Goal: Navigation & Orientation: Find specific page/section

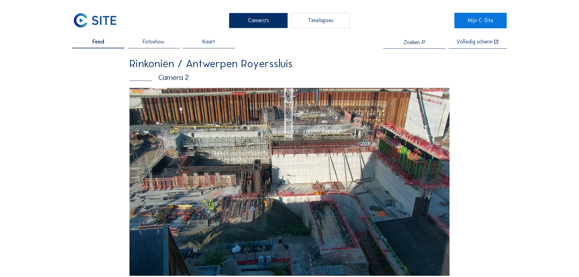
click at [88, 26] on img at bounding box center [95, 20] width 46 height 15
click at [94, 23] on img at bounding box center [95, 20] width 46 height 15
click at [101, 25] on img at bounding box center [95, 20] width 46 height 15
click at [102, 21] on img at bounding box center [95, 20] width 46 height 15
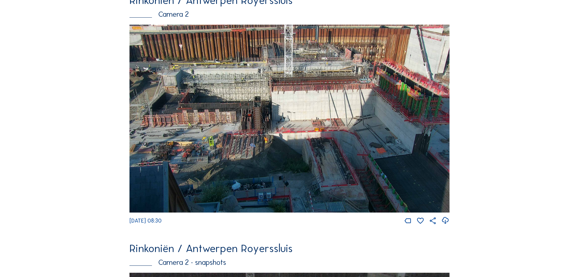
scroll to position [122, 0]
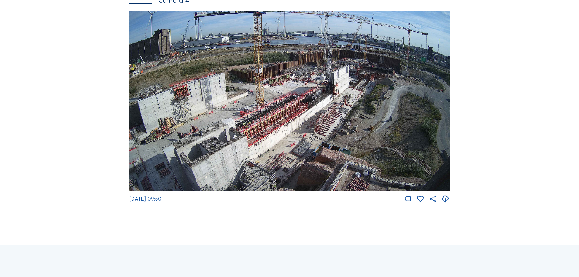
scroll to position [1095, 0]
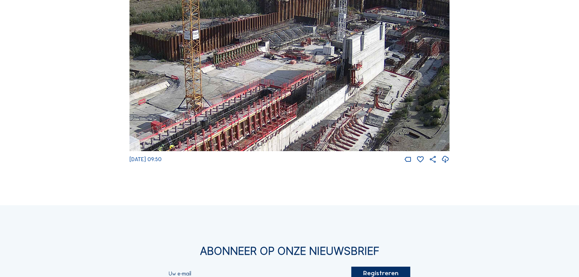
drag, startPoint x: 331, startPoint y: 109, endPoint x: 348, endPoint y: 121, distance: 20.9
click at [348, 122] on img at bounding box center [290, 61] width 320 height 180
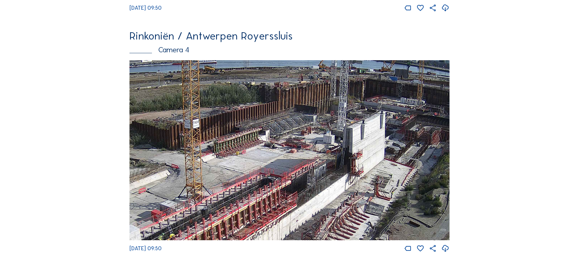
scroll to position [973, 0]
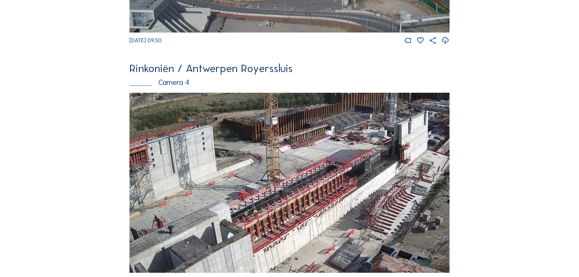
drag, startPoint x: 293, startPoint y: 212, endPoint x: 341, endPoint y: 178, distance: 57.9
click at [341, 178] on img at bounding box center [290, 183] width 320 height 180
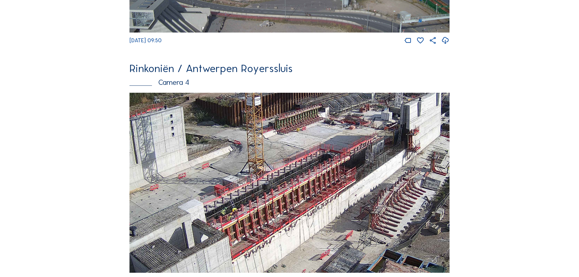
drag, startPoint x: 376, startPoint y: 179, endPoint x: 323, endPoint y: 162, distance: 55.4
click at [323, 162] on img at bounding box center [290, 183] width 320 height 180
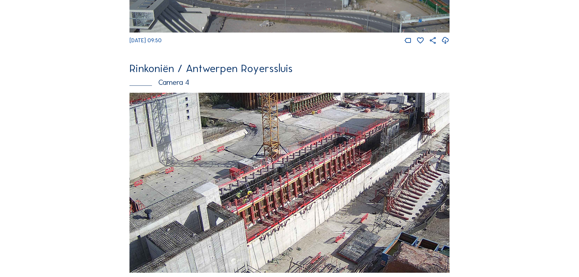
drag, startPoint x: 292, startPoint y: 225, endPoint x: 305, endPoint y: 209, distance: 20.4
click at [305, 209] on img at bounding box center [290, 183] width 320 height 180
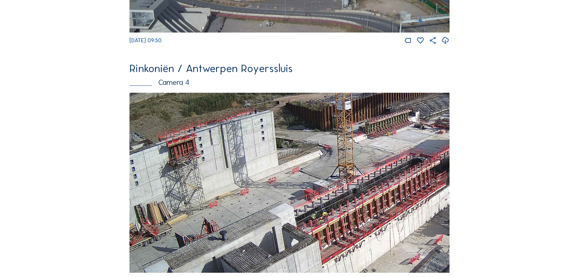
drag, startPoint x: 265, startPoint y: 213, endPoint x: 346, endPoint y: 237, distance: 83.8
click at [346, 237] on img at bounding box center [290, 183] width 320 height 180
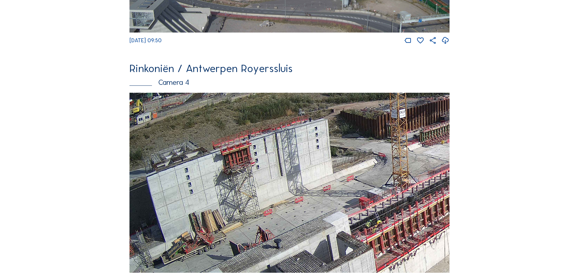
drag, startPoint x: 323, startPoint y: 231, endPoint x: 364, endPoint y: 223, distance: 42.2
click at [364, 223] on img at bounding box center [290, 183] width 320 height 180
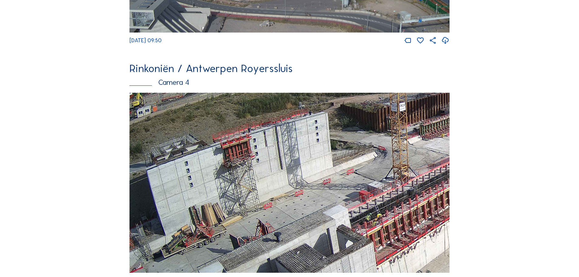
drag, startPoint x: 359, startPoint y: 233, endPoint x: 360, endPoint y: 228, distance: 4.9
click at [360, 228] on img at bounding box center [290, 183] width 320 height 180
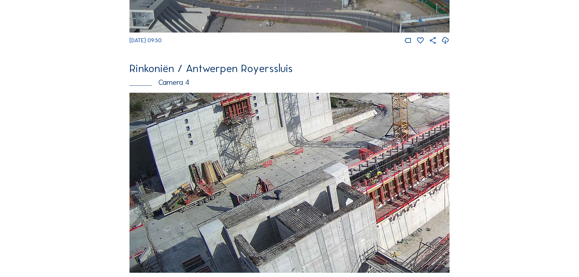
drag, startPoint x: 348, startPoint y: 212, endPoint x: 369, endPoint y: 170, distance: 46.9
click at [369, 170] on img at bounding box center [290, 183] width 320 height 180
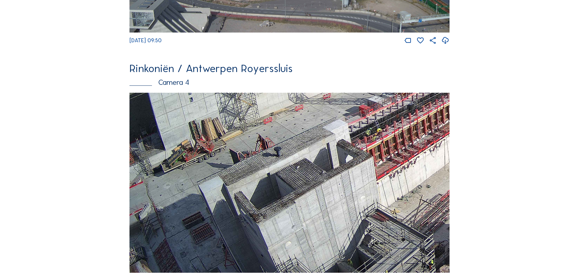
drag, startPoint x: 281, startPoint y: 232, endPoint x: 296, endPoint y: 174, distance: 59.8
click at [296, 174] on img at bounding box center [290, 183] width 320 height 180
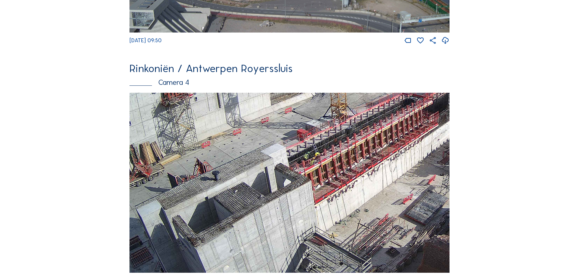
drag, startPoint x: 380, startPoint y: 185, endPoint x: 316, endPoint y: 209, distance: 67.9
click at [316, 209] on img at bounding box center [290, 183] width 320 height 180
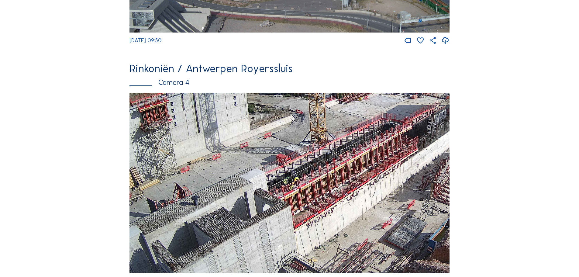
drag, startPoint x: 403, startPoint y: 163, endPoint x: 385, endPoint y: 182, distance: 26.5
click at [386, 182] on img at bounding box center [290, 183] width 320 height 180
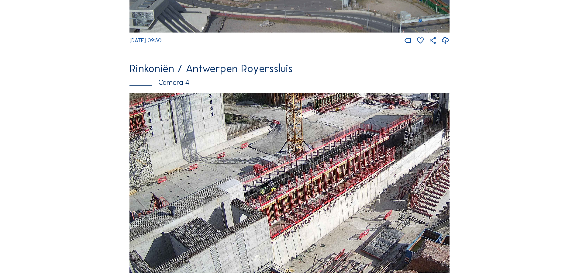
drag, startPoint x: 403, startPoint y: 151, endPoint x: 380, endPoint y: 161, distance: 24.6
click at [380, 161] on img at bounding box center [290, 183] width 320 height 180
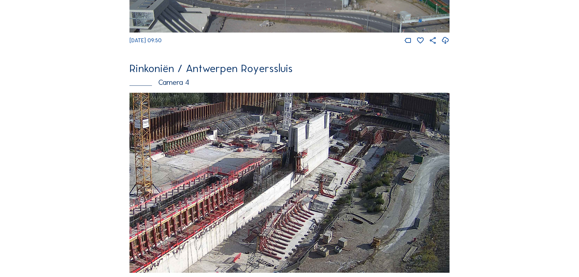
drag, startPoint x: 399, startPoint y: 193, endPoint x: 245, endPoint y: 230, distance: 157.5
click at [245, 230] on img at bounding box center [290, 183] width 320 height 180
